Goal: Task Accomplishment & Management: Complete application form

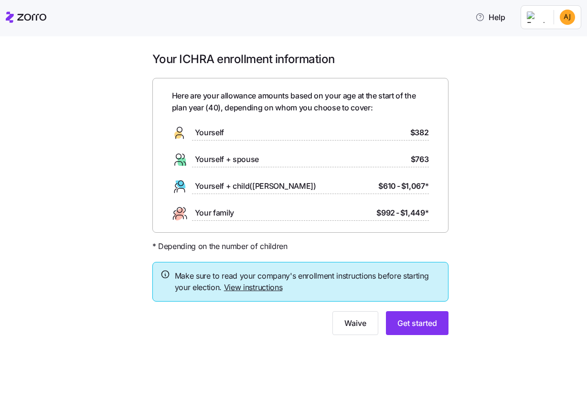
click at [183, 132] on icon at bounding box center [179, 132] width 15 height 15
click at [201, 132] on span "Yourself" at bounding box center [209, 133] width 29 height 12
click at [413, 322] on span "Get started" at bounding box center [417, 322] width 40 height 11
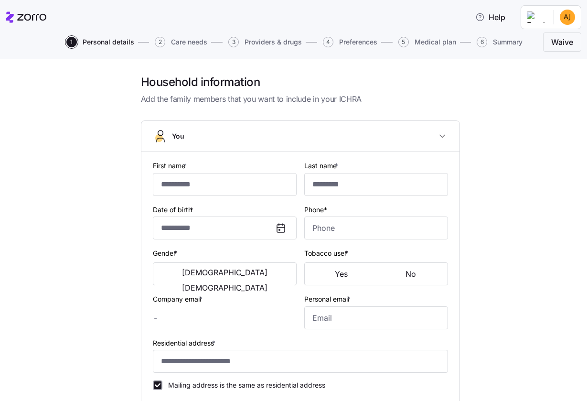
type input "******"
type input "*****"
type input "**********"
type input "[PHONE_NUMBER]"
type input "[EMAIL_ADDRESS][DOMAIN_NAME]"
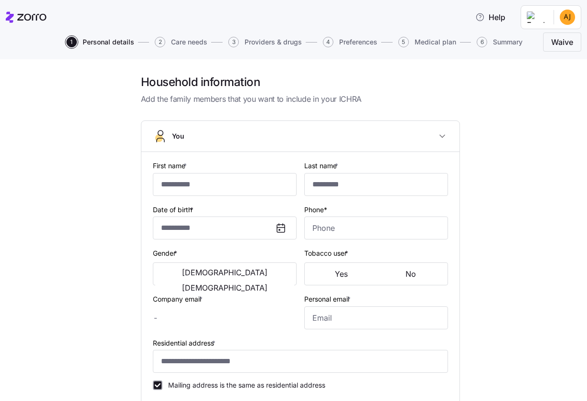
type input "**********"
checkbox input "true"
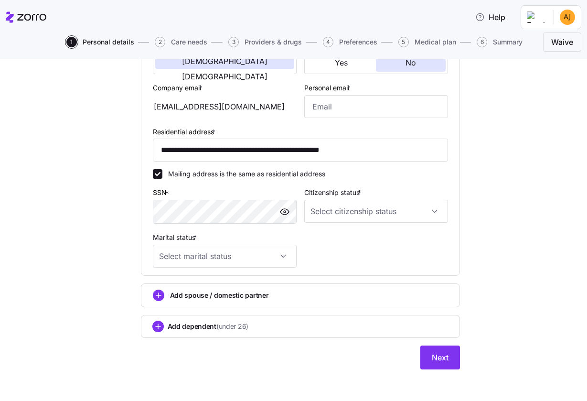
scroll to position [198, 0]
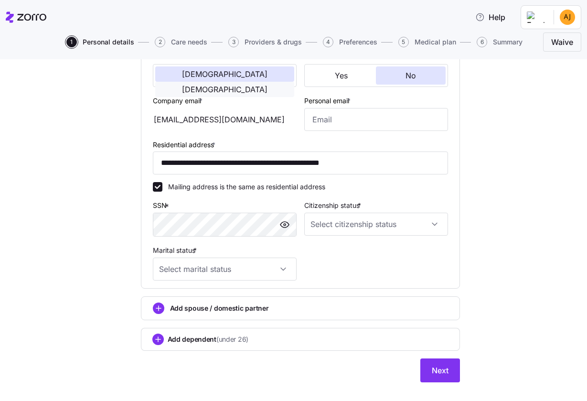
click at [275, 82] on button "[DEMOGRAPHIC_DATA]" at bounding box center [224, 89] width 139 height 15
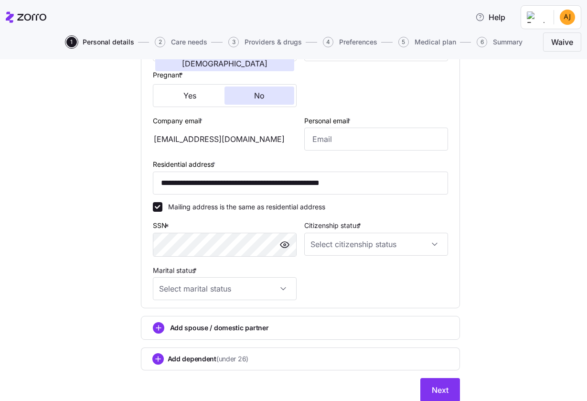
scroll to position [226, 0]
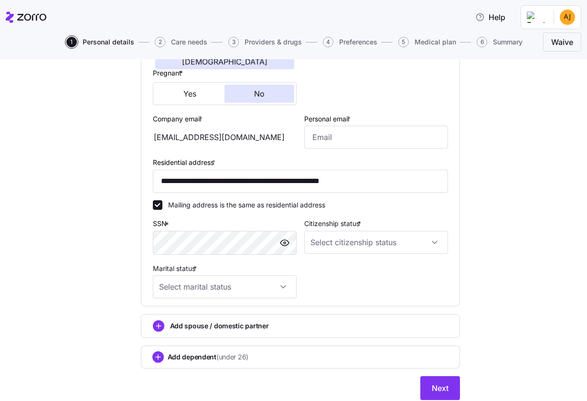
type input "[PHONE_NUMBER]"
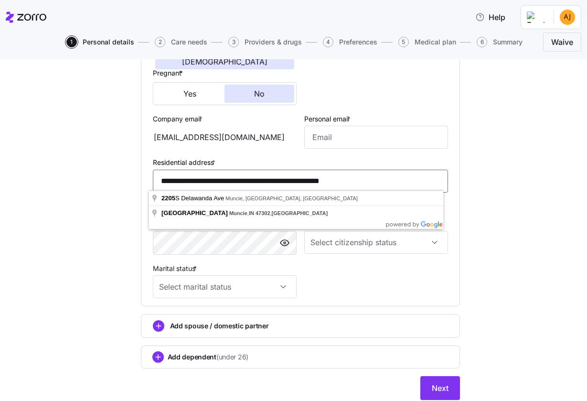
click at [176, 180] on input "**********" at bounding box center [300, 180] width 295 height 23
click at [407, 179] on input "**********" at bounding box center [300, 180] width 295 height 23
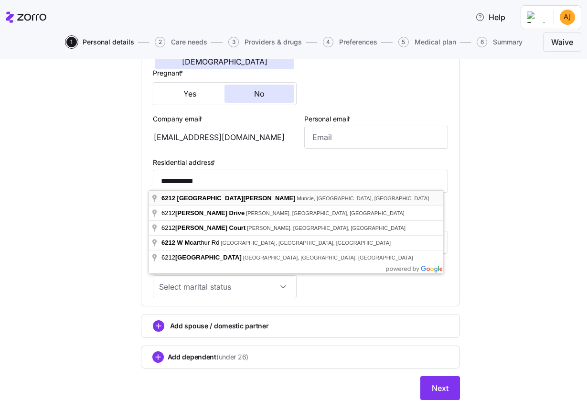
type input "**********"
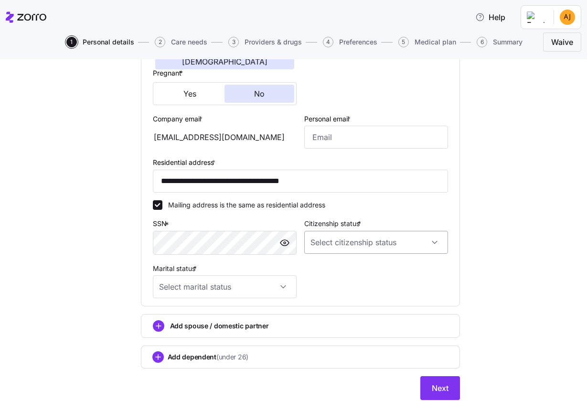
click at [434, 242] on input "Citizenship status *" at bounding box center [376, 242] width 144 height 23
click at [422, 267] on div "US citizen" at bounding box center [372, 268] width 136 height 20
type input "US citizen"
click at [279, 286] on input "Marital status *" at bounding box center [225, 286] width 144 height 23
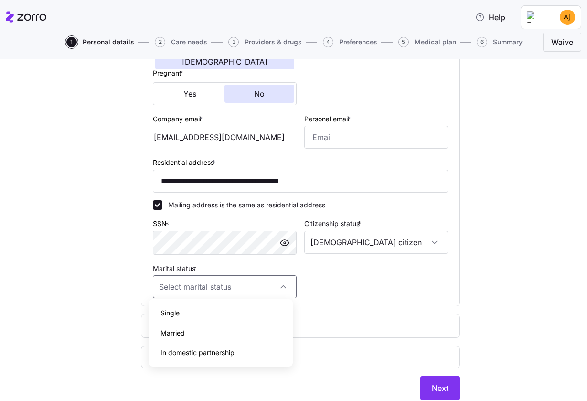
click at [266, 307] on div "Single" at bounding box center [221, 313] width 136 height 20
type input "Single"
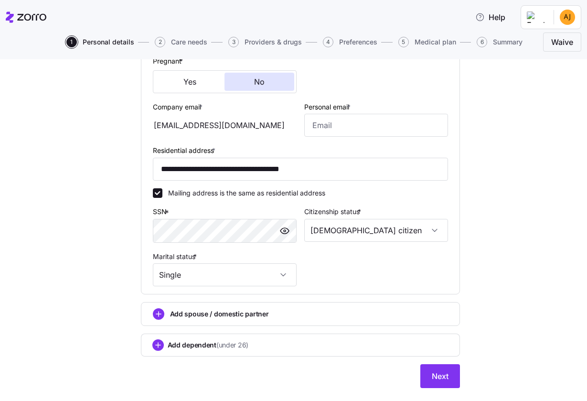
scroll to position [256, 0]
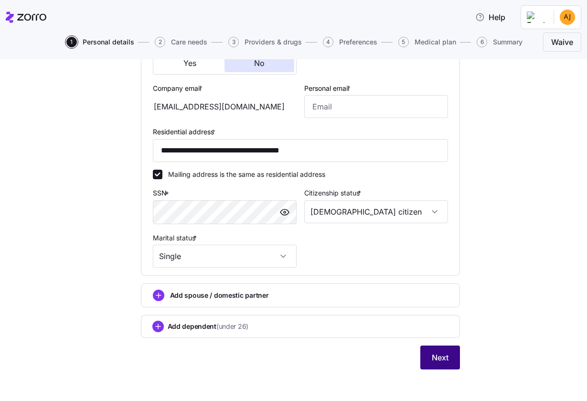
click at [437, 357] on span "Next" at bounding box center [440, 356] width 17 height 11
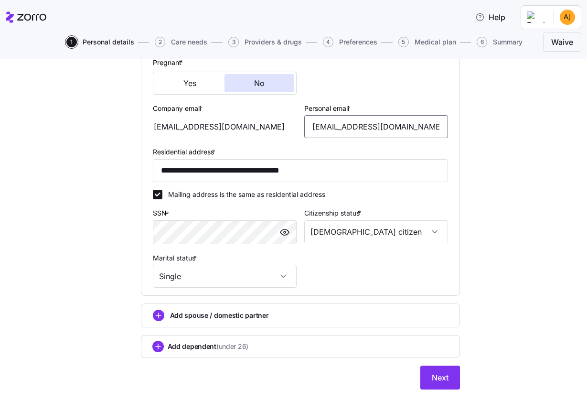
scroll to position [251, 0]
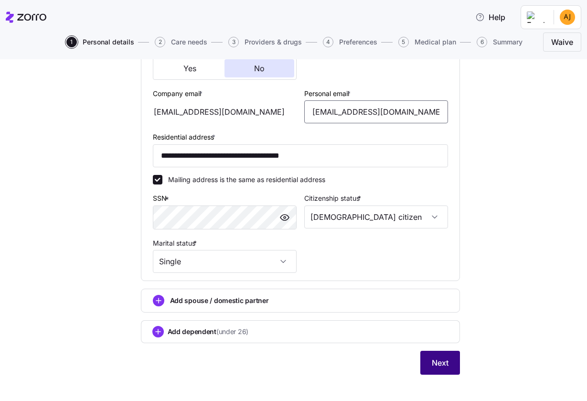
type input "ajjones0321@yahoo.com"
click at [450, 362] on button "Next" at bounding box center [440, 362] width 40 height 24
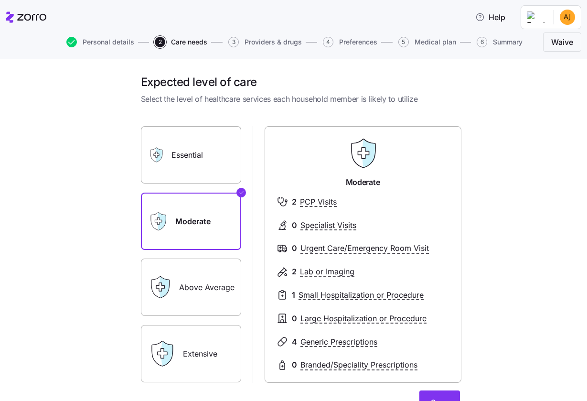
click at [220, 168] on label "Essential" at bounding box center [191, 154] width 100 height 57
click at [0, 0] on input "Essential" at bounding box center [0, 0] width 0 height 0
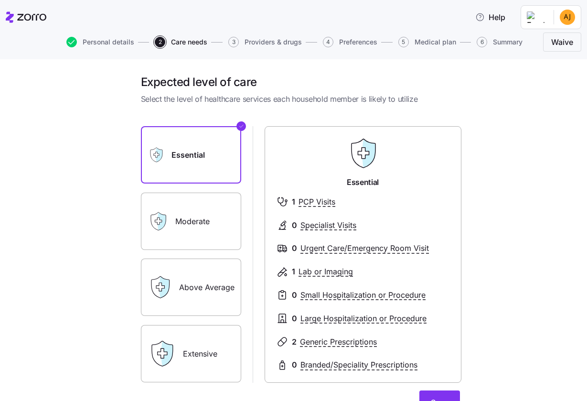
click at [205, 228] on label "Moderate" at bounding box center [191, 220] width 100 height 57
click at [0, 0] on input "Moderate" at bounding box center [0, 0] width 0 height 0
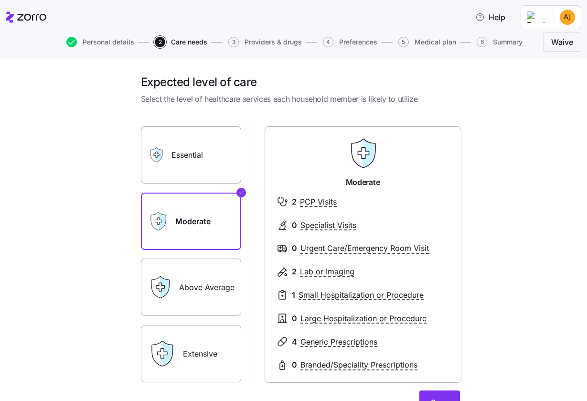
click at [206, 273] on label "Above Average" at bounding box center [191, 286] width 100 height 57
click at [0, 0] on input "Above Average" at bounding box center [0, 0] width 0 height 0
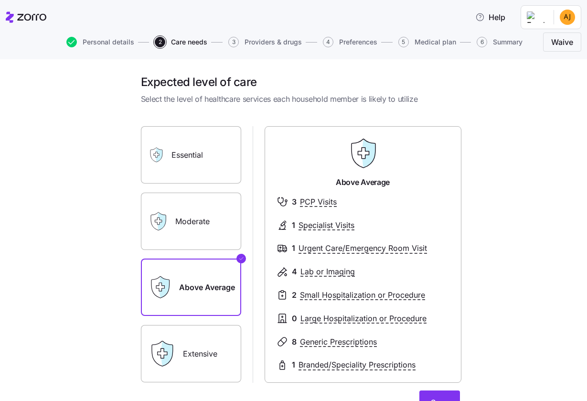
click at [218, 232] on label "Moderate" at bounding box center [191, 220] width 100 height 57
click at [0, 0] on input "Moderate" at bounding box center [0, 0] width 0 height 0
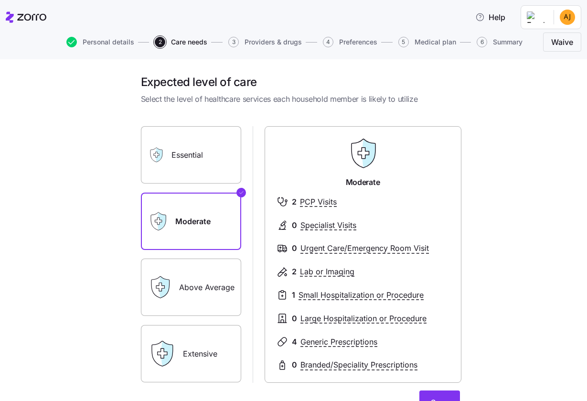
click at [203, 280] on label "Above Average" at bounding box center [191, 286] width 100 height 57
click at [0, 0] on input "Above Average" at bounding box center [0, 0] width 0 height 0
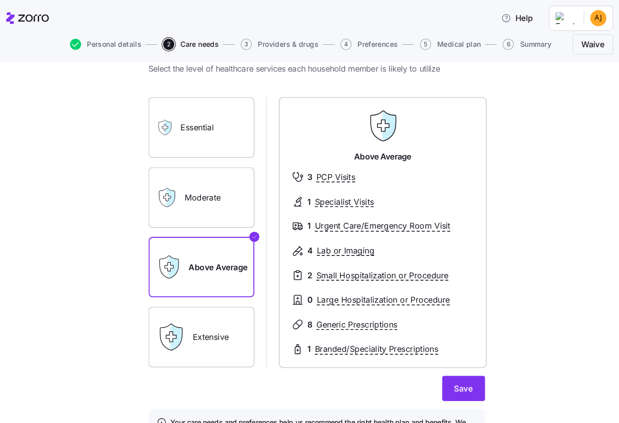
scroll to position [23, 0]
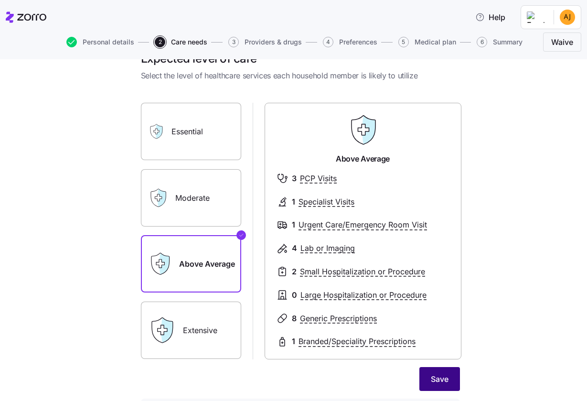
click at [452, 381] on button "Save" at bounding box center [439, 379] width 41 height 24
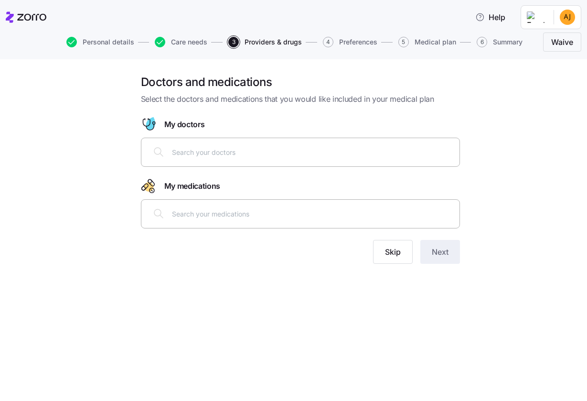
click at [362, 151] on input "text" at bounding box center [313, 152] width 282 height 11
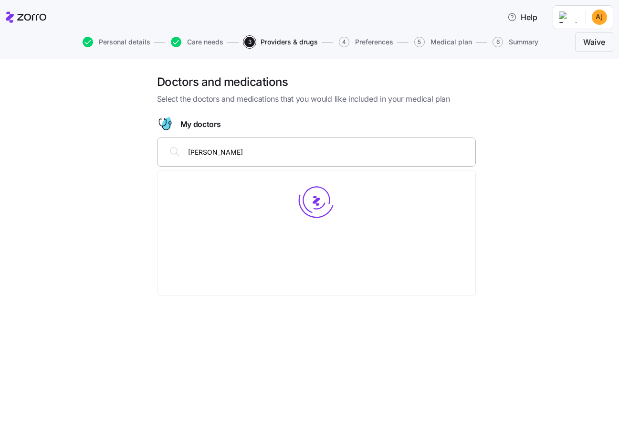
type input "kerri t"
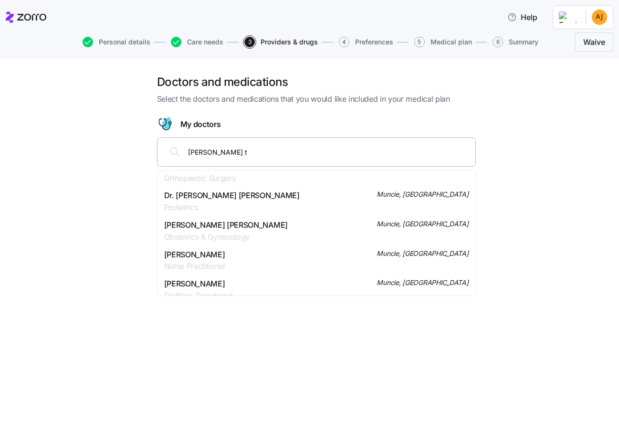
scroll to position [120, 0]
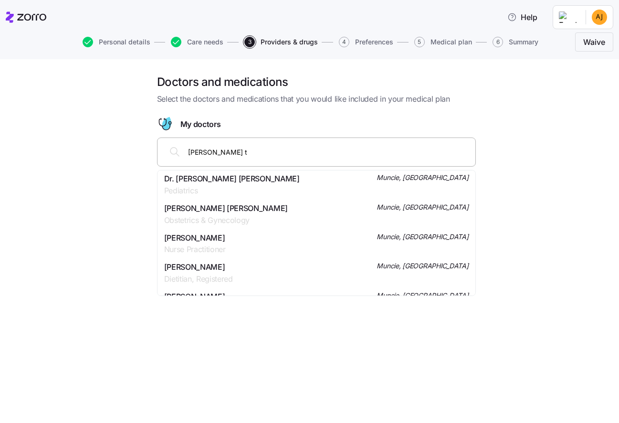
click at [303, 246] on div "Kerry M Torres Nurse Practitioner Muncie, IN" at bounding box center [316, 244] width 305 height 24
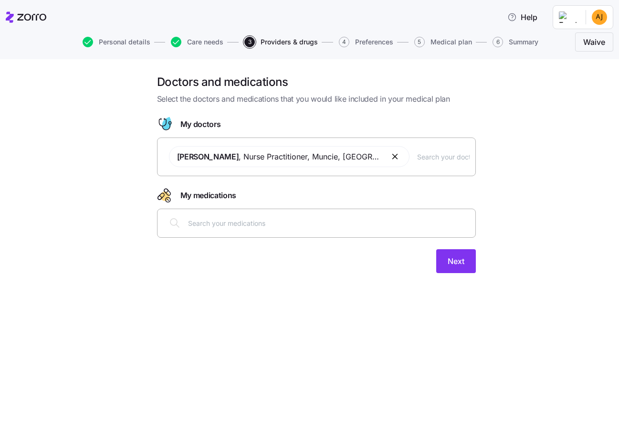
click at [284, 220] on input "text" at bounding box center [329, 223] width 282 height 11
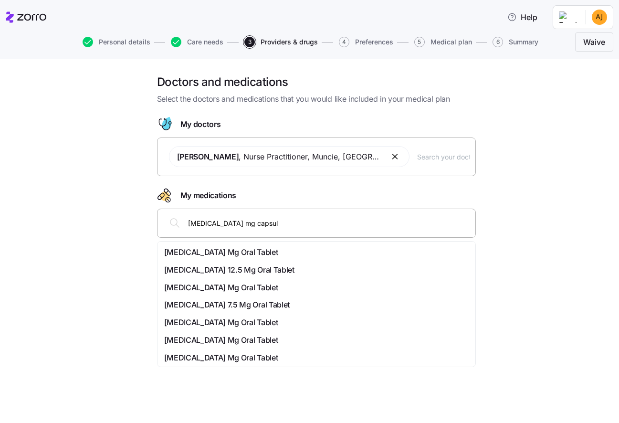
type input "adderall 30 mg capsule"
click at [281, 255] on div "[MEDICAL_DATA] Mg Oral Tablet" at bounding box center [316, 252] width 305 height 12
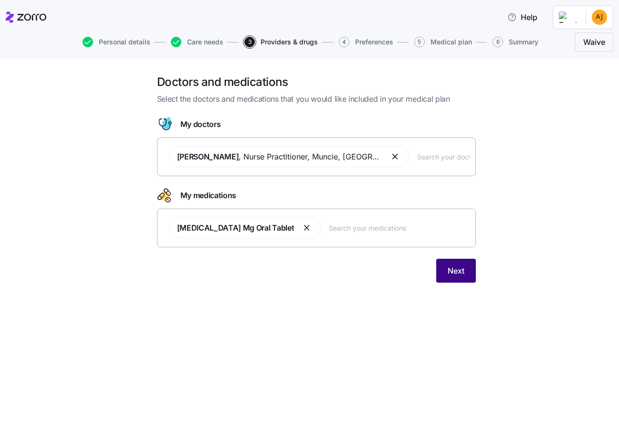
click at [449, 267] on span "Next" at bounding box center [456, 270] width 17 height 11
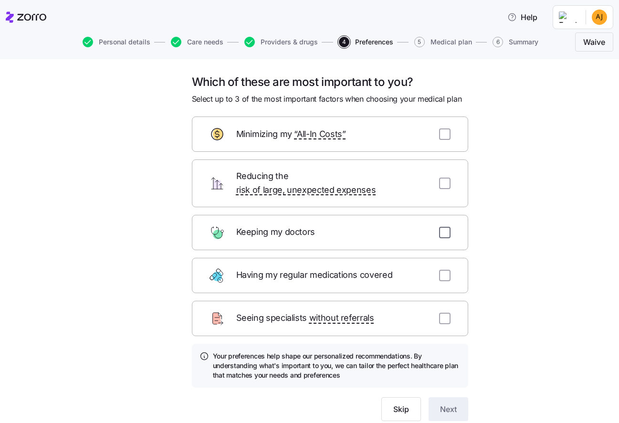
click at [439, 227] on input "checkbox" at bounding box center [444, 232] width 11 height 11
checkbox input "true"
click at [443, 270] on input "checkbox" at bounding box center [444, 275] width 11 height 11
checkbox input "true"
click at [442, 134] on input "checkbox" at bounding box center [444, 133] width 11 height 11
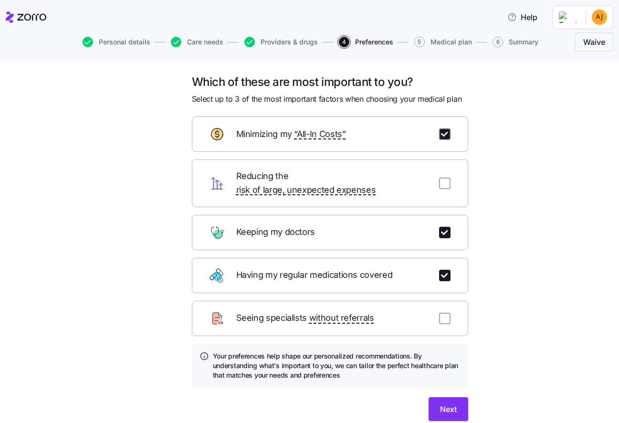
checkbox input "true"
click at [442, 400] on span "Next" at bounding box center [448, 408] width 17 height 11
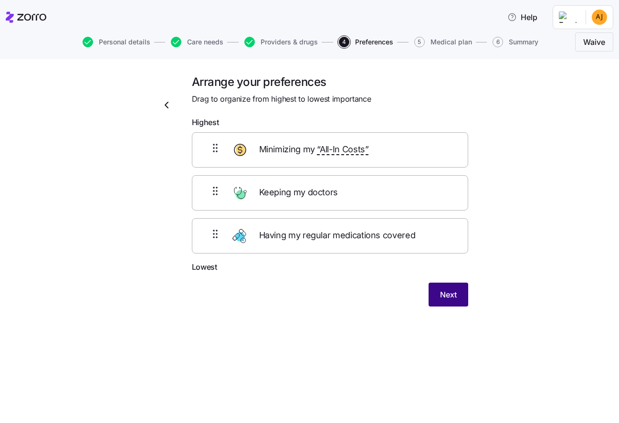
click at [449, 294] on span "Next" at bounding box center [448, 294] width 17 height 11
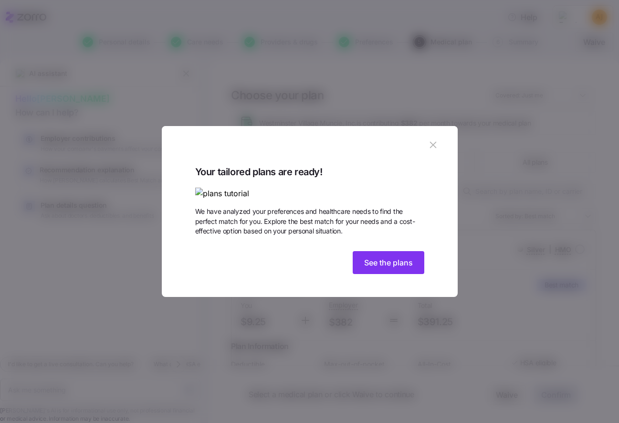
click at [385, 188] on img at bounding box center [309, 194] width 229 height 12
click at [370, 268] on span "See the plans" at bounding box center [388, 262] width 49 height 11
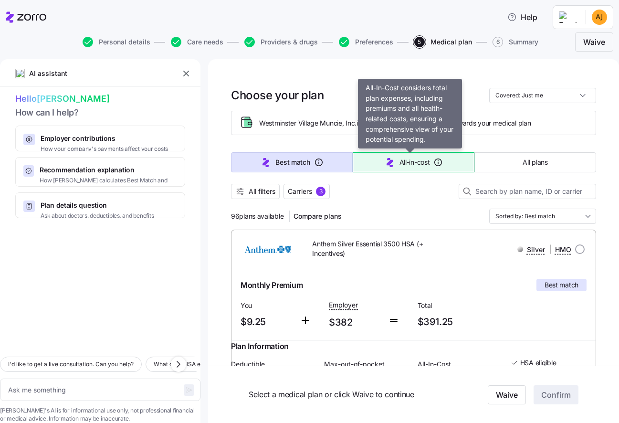
click at [400, 167] on span "All-in-cost" at bounding box center [415, 163] width 31 height 10
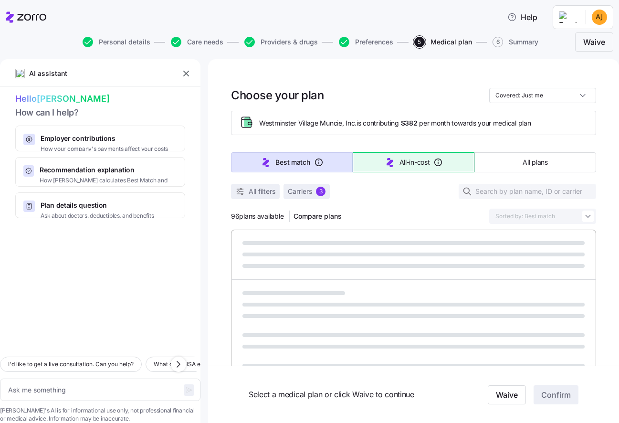
type textarea "x"
type input "Sorted by: All-in-cost"
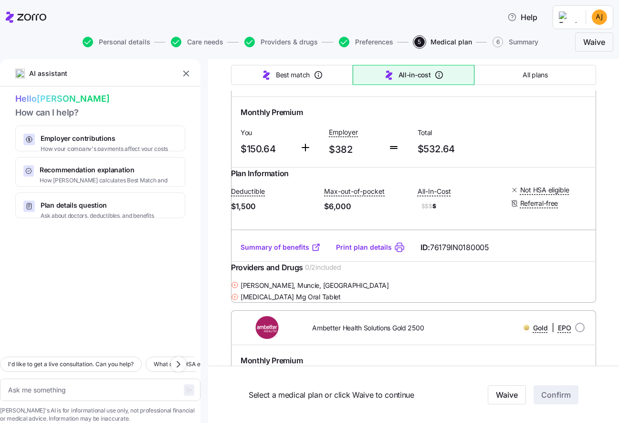
scroll to position [1076, 0]
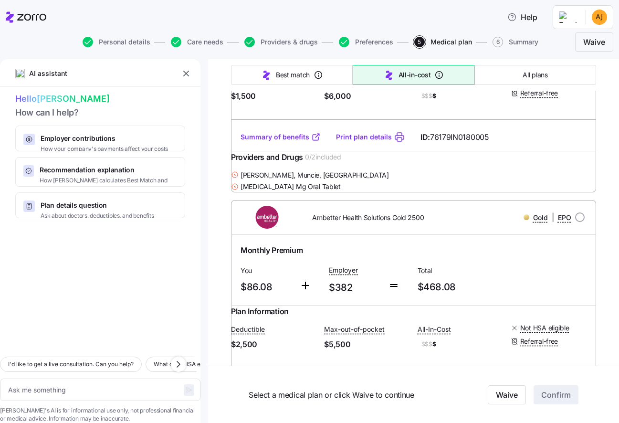
click at [245, 42] on icon "button" at bounding box center [249, 42] width 11 height 11
type textarea "x"
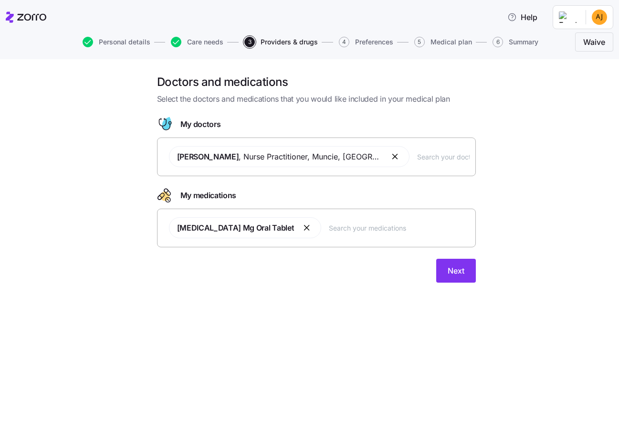
click at [302, 228] on button "button" at bounding box center [307, 227] width 11 height 11
click at [258, 227] on input "text" at bounding box center [329, 223] width 282 height 11
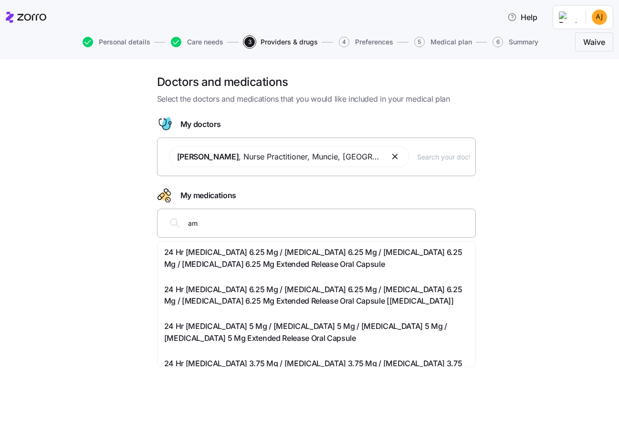
type input "a"
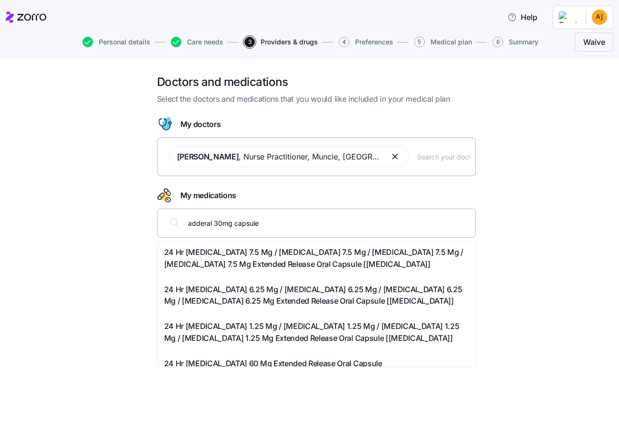
click at [215, 223] on input "adderal 30mg capsule" at bounding box center [329, 223] width 282 height 11
click at [214, 224] on input "adderal 30mg capsule" at bounding box center [329, 223] width 282 height 11
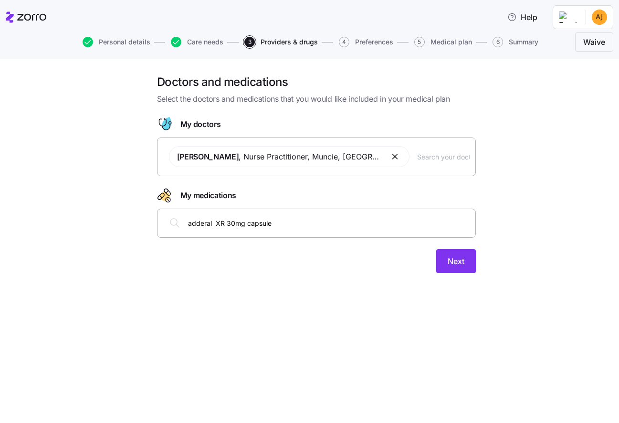
click at [321, 158] on span "Kerry Torres , Nurse Practitioner , Muncie, IN" at bounding box center [279, 157] width 205 height 12
click at [320, 159] on span "Kerry Torres , Nurse Practitioner , Muncie, IN" at bounding box center [279, 157] width 205 height 12
click at [320, 158] on span "Kerry Torres , Nurse Practitioner , Muncie, IN" at bounding box center [279, 157] width 205 height 12
click at [340, 219] on input "adderal XR 30mg capsule" at bounding box center [329, 223] width 282 height 11
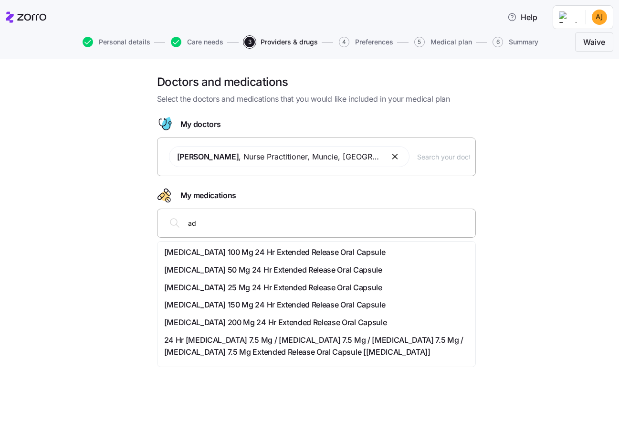
type input "a"
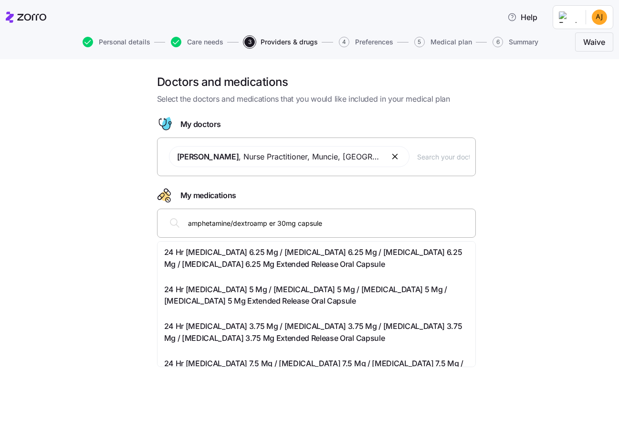
click at [354, 226] on input "amphetamine/dextroamp er 30mg capsule" at bounding box center [329, 223] width 282 height 11
type input "a"
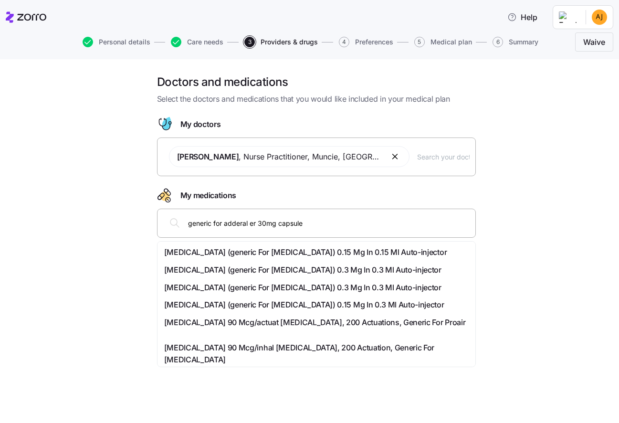
click at [222, 223] on input "generic for adderal er 30mg capsule" at bounding box center [329, 223] width 282 height 11
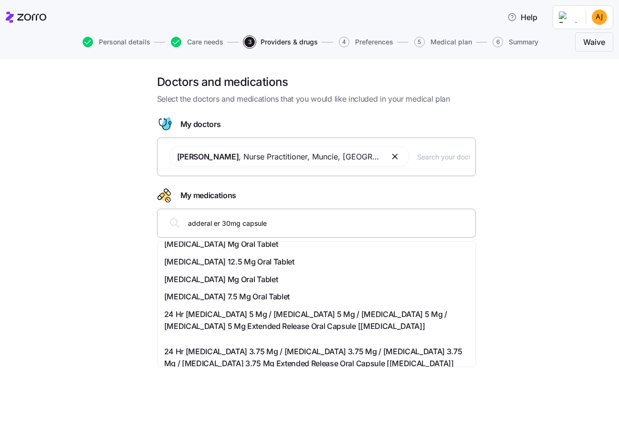
scroll to position [190, 0]
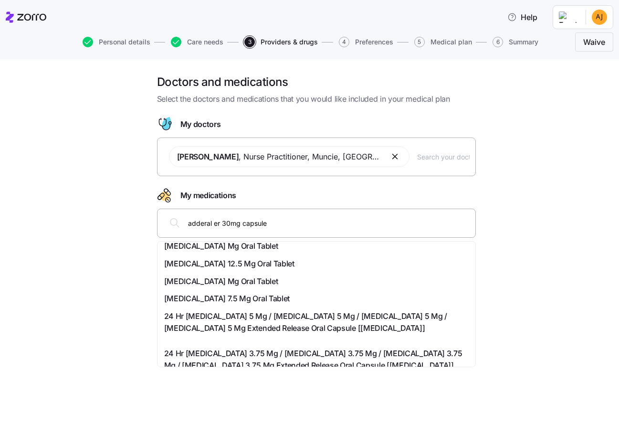
click at [220, 223] on input "adderal er 30mg capsule" at bounding box center [329, 223] width 282 height 11
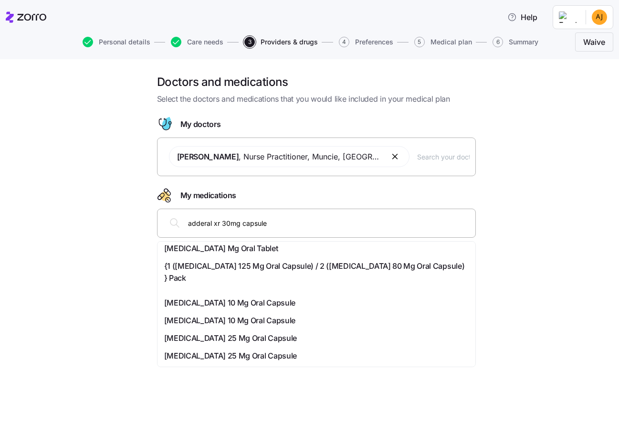
scroll to position [492, 0]
type input "adderal xr 30mg capsule"
click at [323, 157] on span "Kerry Torres , Nurse Practitioner , Muncie, IN" at bounding box center [279, 157] width 205 height 12
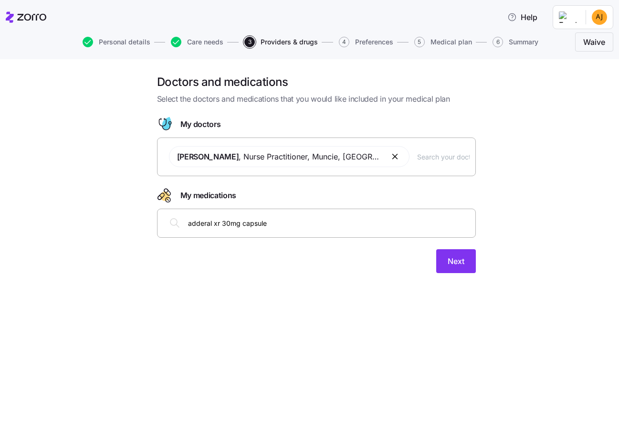
click at [322, 157] on span "Kerry Torres , Nurse Practitioner , Muncie, IN" at bounding box center [279, 157] width 205 height 12
click at [460, 255] on span "Next" at bounding box center [456, 260] width 17 height 11
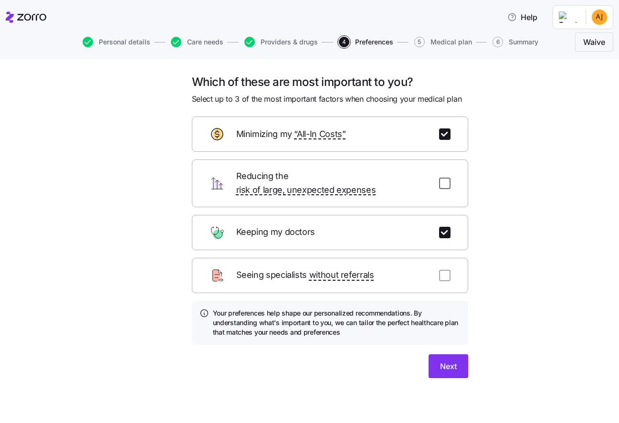
click at [445, 178] on input "checkbox" at bounding box center [444, 183] width 11 height 11
checkbox input "true"
click at [192, 41] on span "Care needs" at bounding box center [205, 42] width 36 height 7
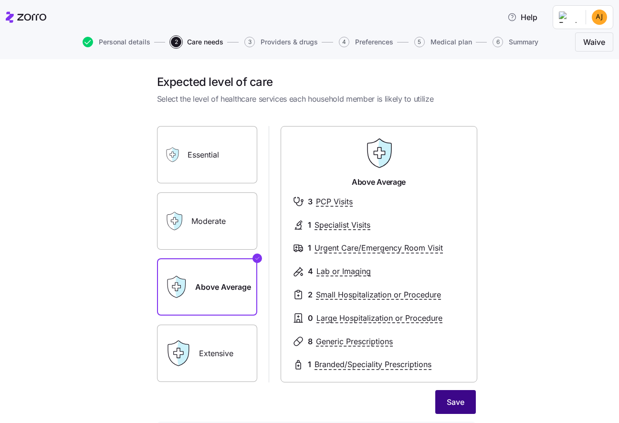
click at [442, 403] on button "Save" at bounding box center [455, 402] width 41 height 24
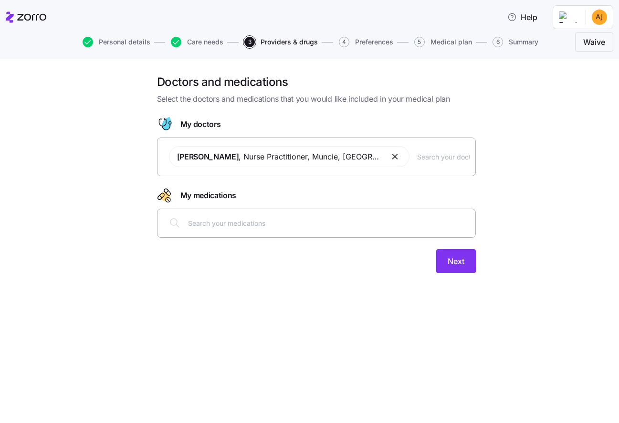
click at [273, 228] on div at bounding box center [316, 223] width 307 height 23
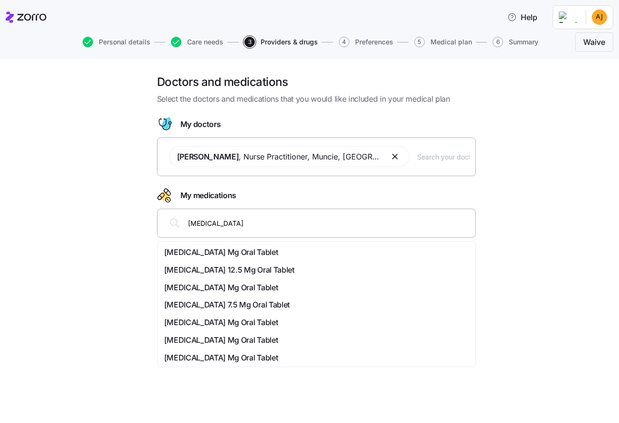
click at [240, 229] on div "[MEDICAL_DATA]" at bounding box center [316, 223] width 307 height 23
type input "a"
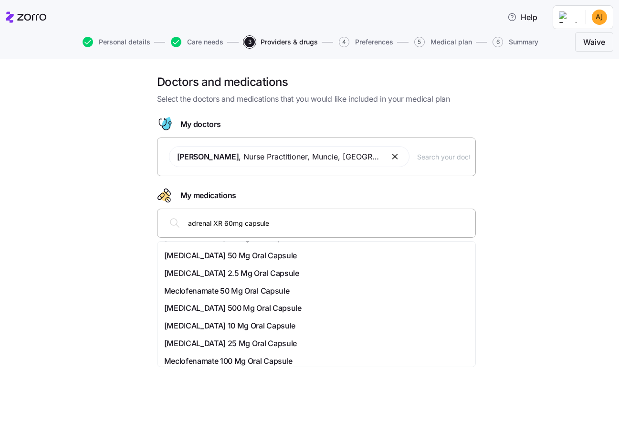
scroll to position [159, 0]
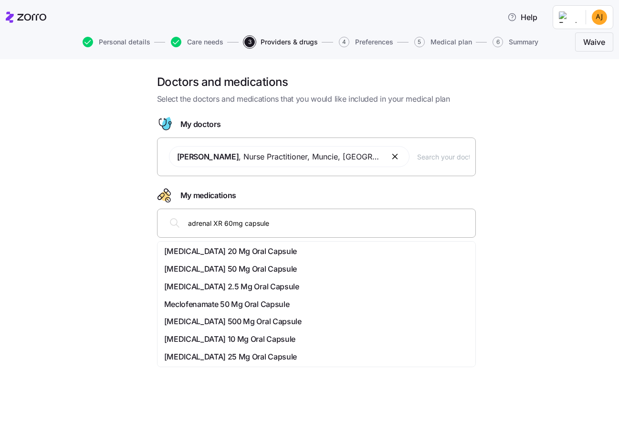
click at [212, 222] on input "adrenal XR 60mg capsule" at bounding box center [329, 223] width 282 height 11
click at [211, 222] on input "adrenal XR 60mg capsule" at bounding box center [329, 223] width 282 height 11
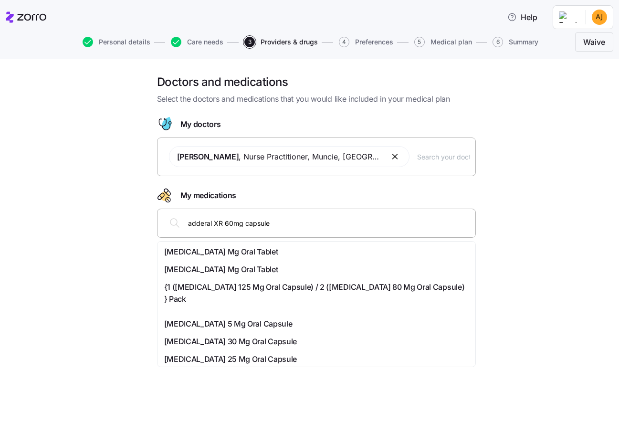
scroll to position [432, 0]
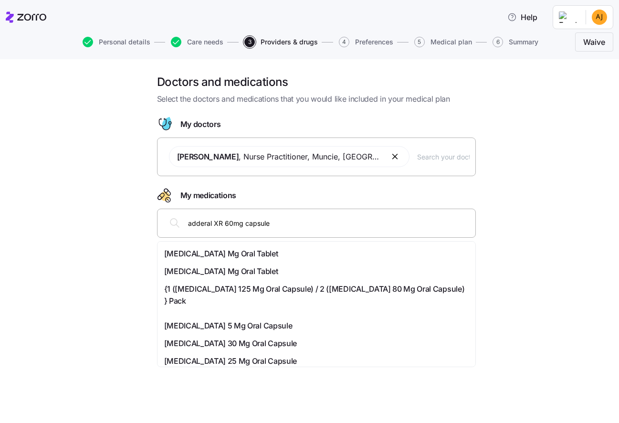
click at [273, 223] on input "adderal XR 60mg capsule" at bounding box center [329, 223] width 282 height 11
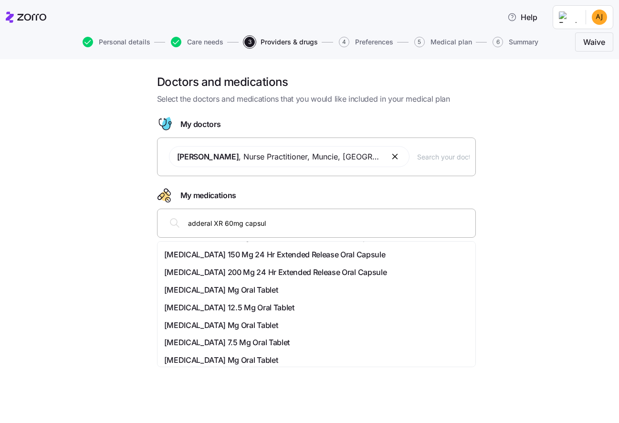
scroll to position [0, 0]
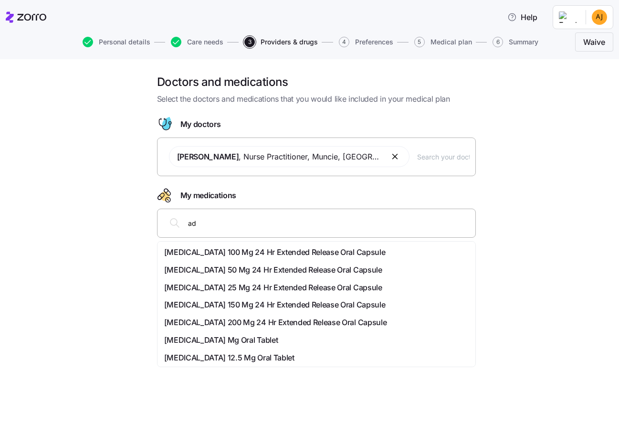
type input "a"
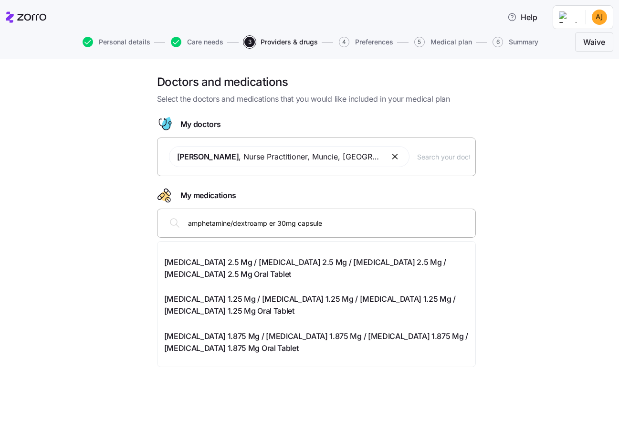
scroll to position [909, 0]
type input "amphetamine/dextroamp er 30mg capsule"
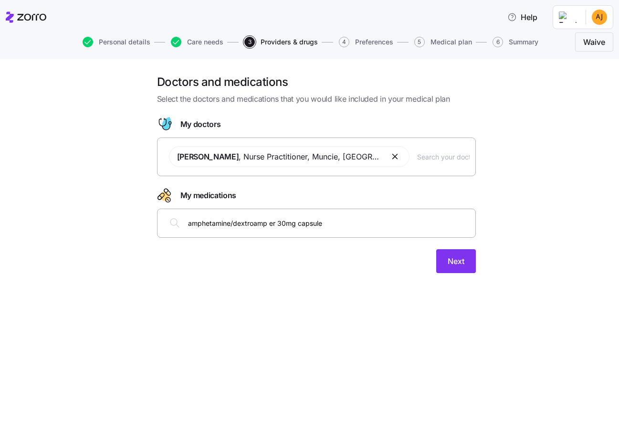
click at [552, 197] on div "Doctors and medications Select the doctors and medications that you would like …" at bounding box center [316, 179] width 579 height 210
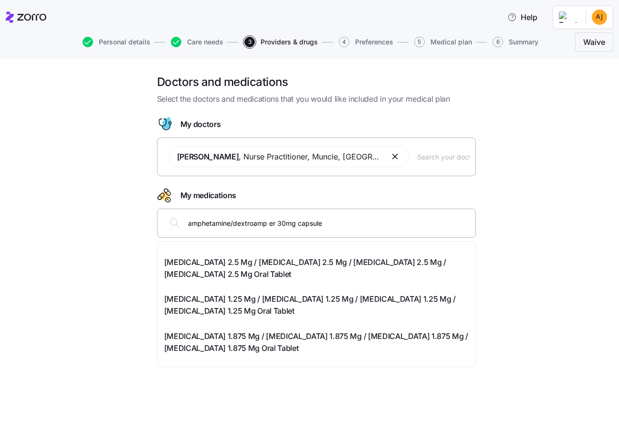
click at [347, 233] on div "amphetamine/dextroamp er 30mg capsule" at bounding box center [316, 223] width 307 height 23
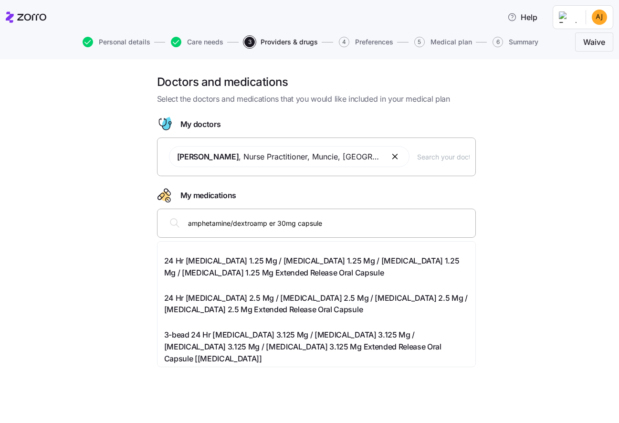
scroll to position [159, 0]
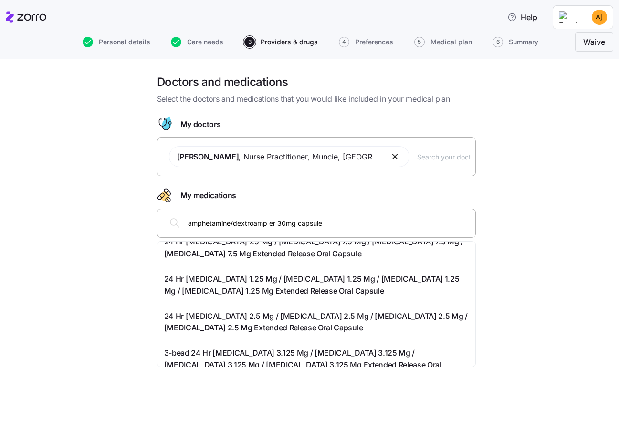
click at [349, 260] on span "24 Hr [MEDICAL_DATA] 7.5 Mg / [MEDICAL_DATA] 7.5 Mg / [MEDICAL_DATA] 7.5 Mg / […" at bounding box center [316, 248] width 305 height 24
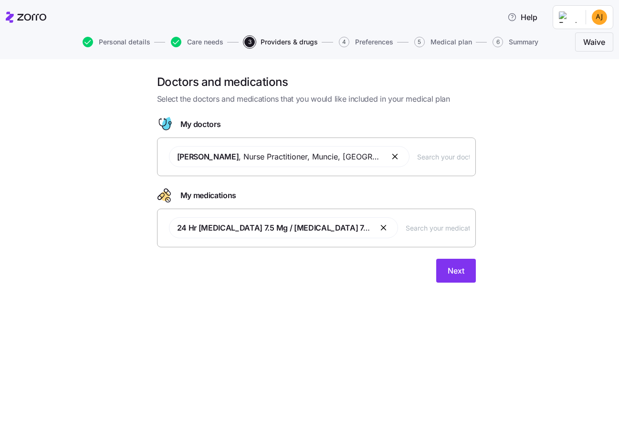
scroll to position [0, 0]
click at [456, 268] on span "Next" at bounding box center [456, 270] width 17 height 11
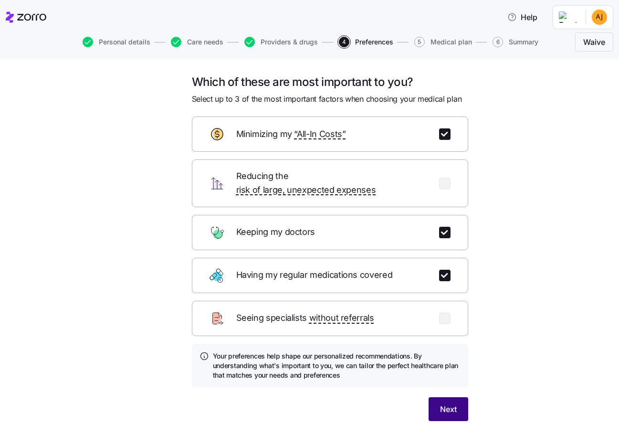
click at [444, 403] on span "Next" at bounding box center [448, 408] width 17 height 11
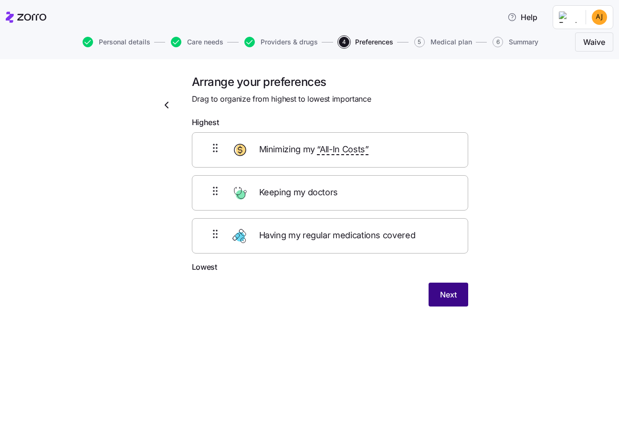
click at [445, 296] on span "Next" at bounding box center [448, 294] width 17 height 11
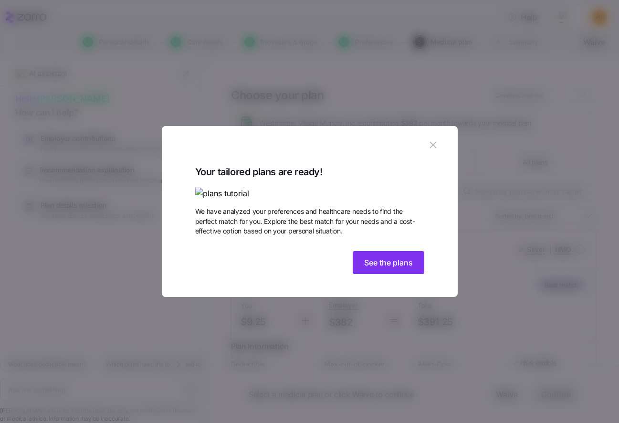
click at [289, 188] on img at bounding box center [309, 194] width 229 height 12
click at [380, 268] on span "See the plans" at bounding box center [388, 262] width 49 height 11
type textarea "x"
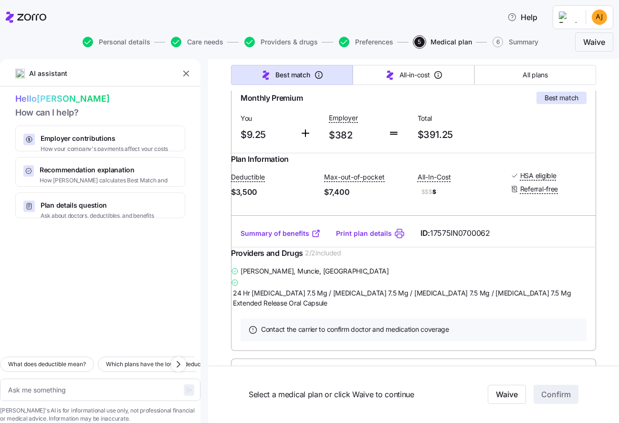
scroll to position [189, 0]
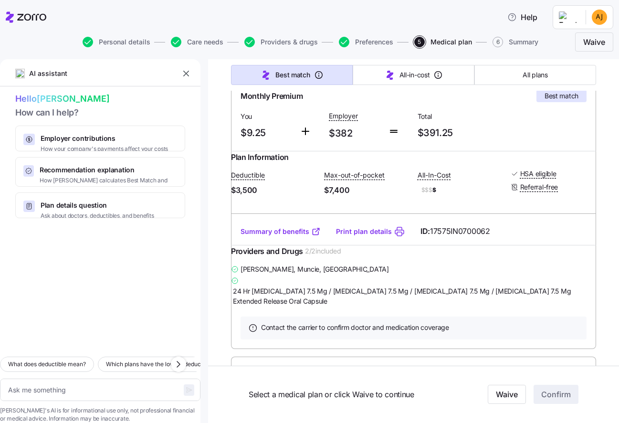
click at [283, 236] on link "Summary of benefits" at bounding box center [281, 232] width 80 height 10
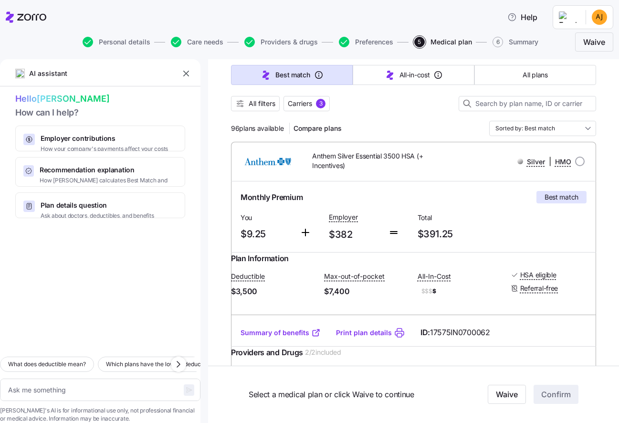
scroll to position [0, 0]
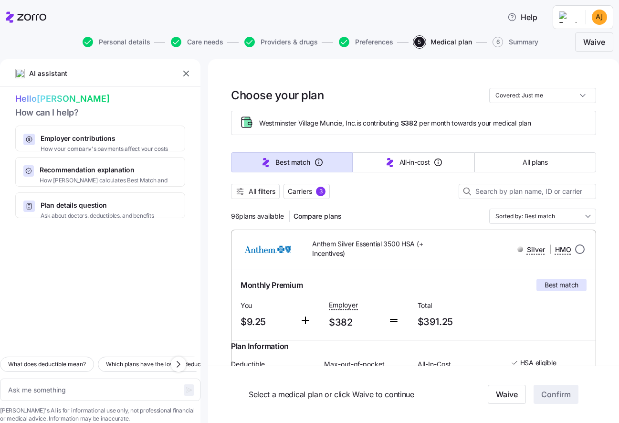
click at [575, 247] on input "radio" at bounding box center [580, 249] width 10 height 10
radio input "true"
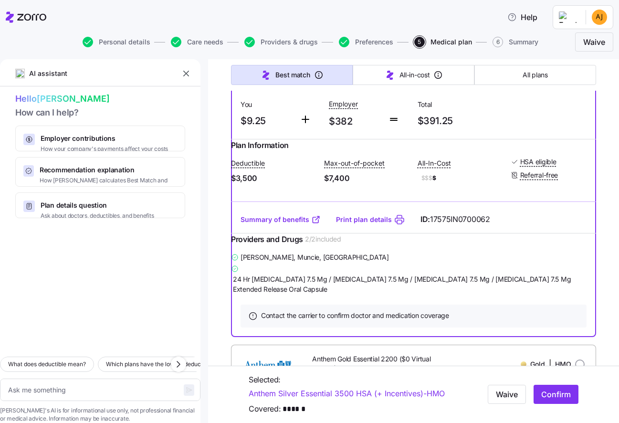
scroll to position [204, 0]
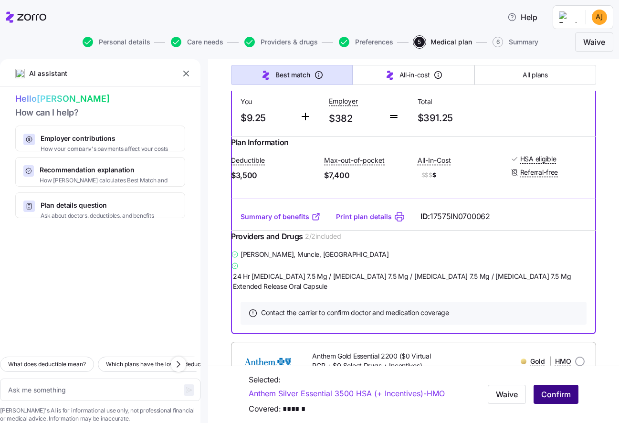
click at [541, 398] on span "Confirm" at bounding box center [556, 394] width 30 height 11
type textarea "x"
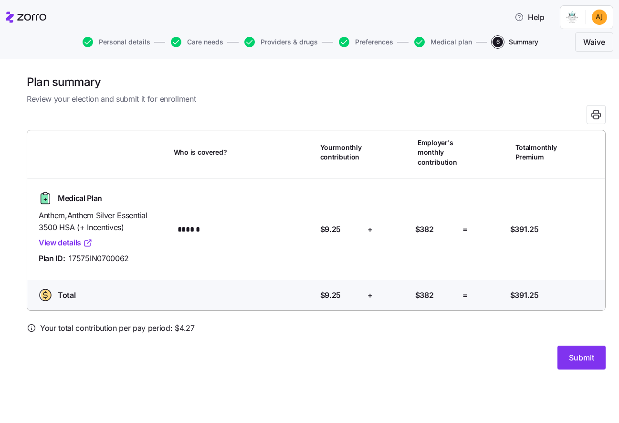
click at [80, 239] on link "View details" at bounding box center [66, 243] width 54 height 12
click at [582, 352] on span "Submit" at bounding box center [581, 357] width 25 height 11
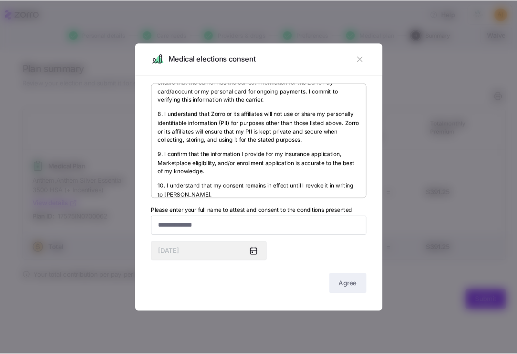
scroll to position [550, 0]
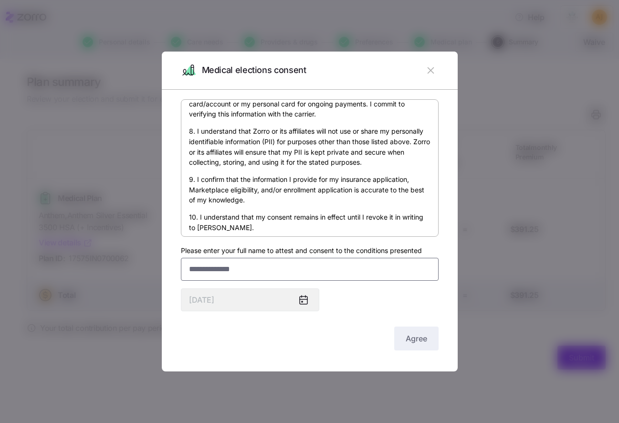
click at [360, 269] on input "Please enter your full name to attest and consent to the conditions presented" at bounding box center [310, 269] width 258 height 23
type input "**********"
click at [413, 341] on span "Agree" at bounding box center [416, 338] width 21 height 11
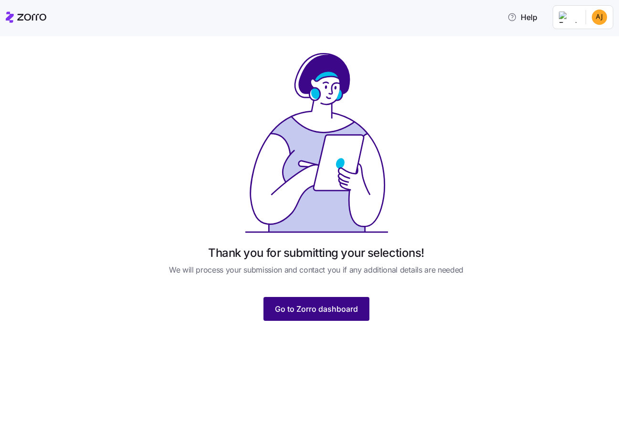
click at [323, 308] on span "Go to Zorro dashboard" at bounding box center [316, 308] width 83 height 11
